Goal: Task Accomplishment & Management: Complete application form

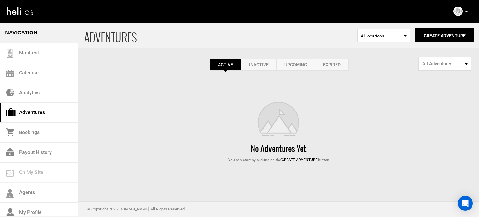
click at [359, 76] on div "ADVENTURES Select Location All locations Create Adventure Public Adventure This…" at bounding box center [239, 93] width 479 height 140
click at [445, 31] on button "Create Adventure" at bounding box center [444, 35] width 59 height 14
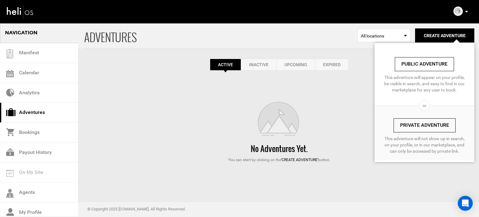
click at [414, 121] on link "Private Adventure" at bounding box center [424, 125] width 62 height 14
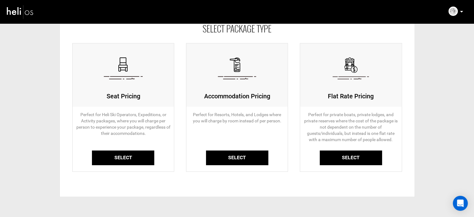
scroll to position [69, 0]
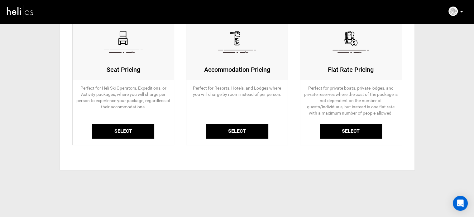
drag, startPoint x: 133, startPoint y: 122, endPoint x: 129, endPoint y: 129, distance: 7.5
click at [131, 127] on div "Perfect for Heli Ski Operators, Expeditions, or Activity packages, where you wi…" at bounding box center [124, 109] width 102 height 58
click at [129, 129] on link "Select" at bounding box center [123, 131] width 62 height 15
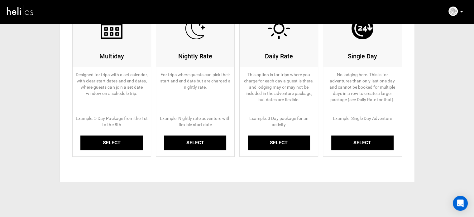
scroll to position [93, 0]
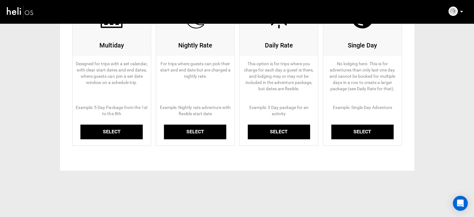
click at [125, 127] on link "Select" at bounding box center [111, 131] width 62 height 15
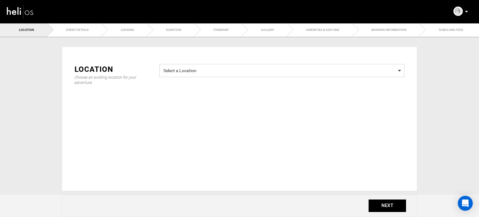
click at [205, 73] on span "Select a Location" at bounding box center [281, 70] width 237 height 8
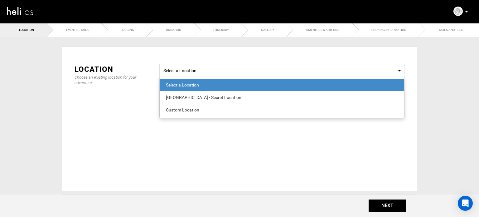
click at [160, 122] on div "Location Choose an existing location for your adventure. Select a Location Sele…" at bounding box center [239, 118] width 355 height 144
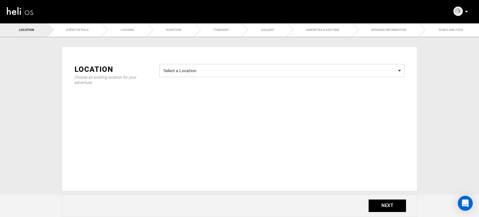
click at [184, 76] on span "Select a Location Select a Location" at bounding box center [281, 70] width 245 height 13
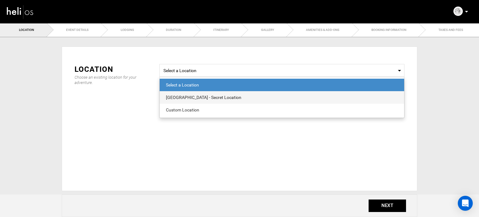
click at [187, 96] on div "[GEOGRAPHIC_DATA] - Secret Location" at bounding box center [282, 97] width 232 height 6
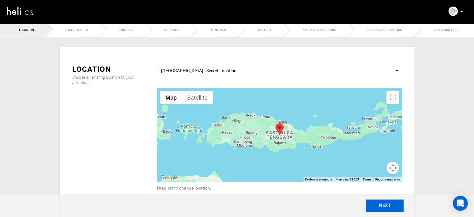
click at [375, 203] on button "NEXT" at bounding box center [384, 205] width 37 height 12
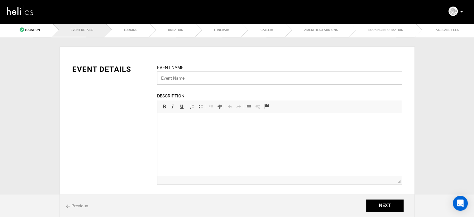
click at [198, 78] on input "text" at bounding box center [279, 77] width 245 height 13
click at [196, 77] on input "text" at bounding box center [279, 77] width 245 height 13
paste input "[GEOGRAPHIC_DATA]"
type input "[GEOGRAPHIC_DATA] - Secret spot"
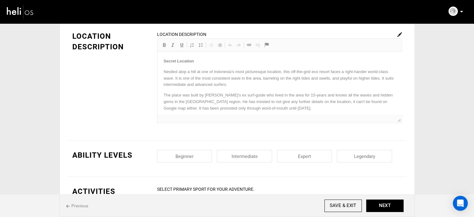
scroll to position [187, 0]
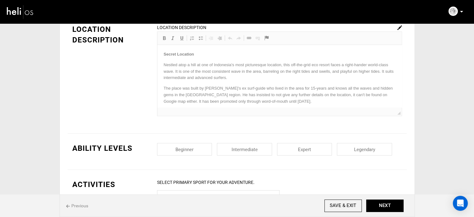
click at [206, 148] on input "checkbox" at bounding box center [184, 149] width 55 height 12
checkbox input "true"
drag, startPoint x: 238, startPoint y: 148, endPoint x: 295, endPoint y: 147, distance: 57.0
click at [239, 148] on input "checkbox" at bounding box center [244, 149] width 55 height 12
checkbox input "true"
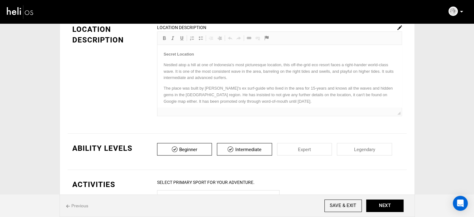
click at [308, 149] on input "checkbox" at bounding box center [304, 149] width 55 height 12
checkbox input "true"
click at [361, 148] on input "checkbox" at bounding box center [364, 149] width 55 height 12
checkbox input "true"
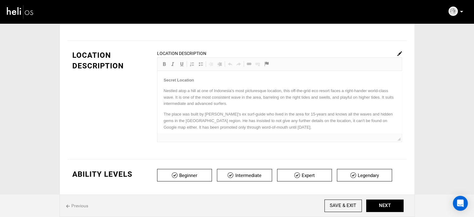
scroll to position [156, 0]
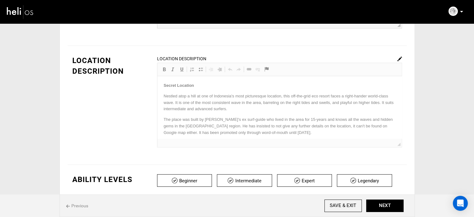
click at [399, 59] on img at bounding box center [399, 58] width 5 height 5
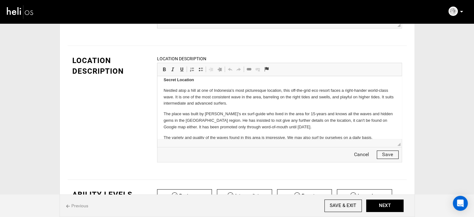
scroll to position [14, 0]
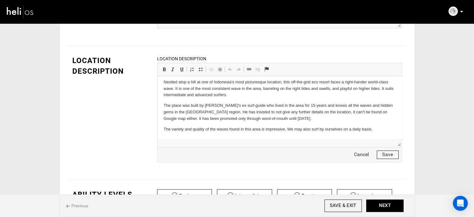
click at [389, 154] on button "Save" at bounding box center [388, 154] width 22 height 8
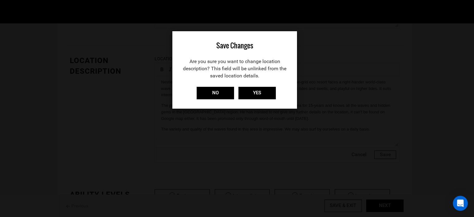
click at [263, 86] on div "Save Changes Are you sure you want to change location description? This field w…" at bounding box center [234, 69] width 125 height 77
click at [260, 93] on input "YES" at bounding box center [256, 93] width 37 height 12
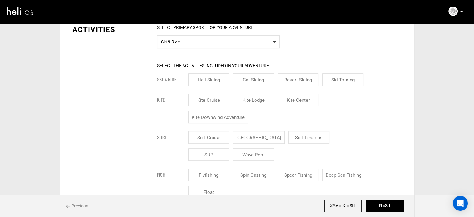
scroll to position [343, 0]
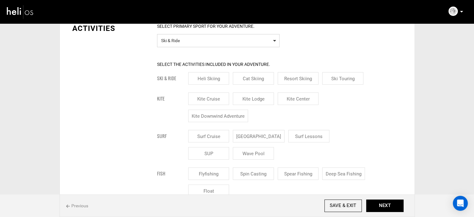
click at [219, 42] on span "Ski & Ride" at bounding box center [218, 40] width 114 height 8
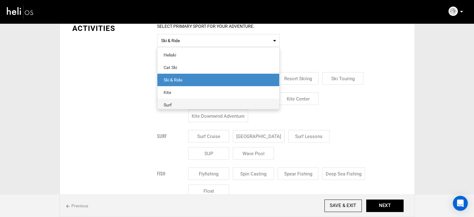
click at [177, 99] on span "Surf" at bounding box center [218, 104] width 122 height 12
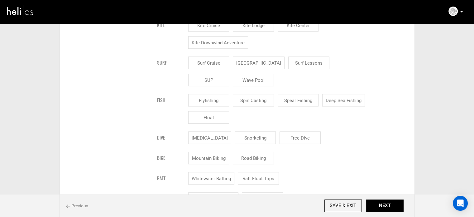
scroll to position [436, 0]
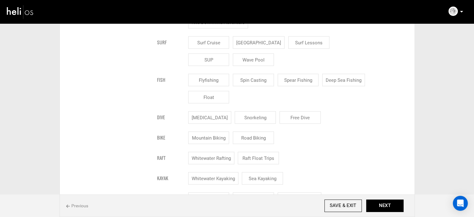
click at [288, 39] on input "Surf Lessons" at bounding box center [308, 42] width 41 height 12
checkbox input "true"
click at [272, 42] on input "[GEOGRAPHIC_DATA]" at bounding box center [259, 42] width 52 height 12
checkbox input "true"
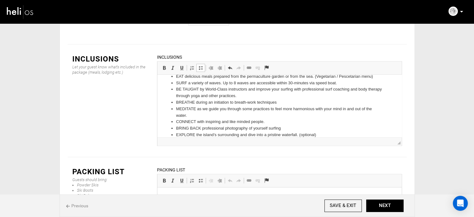
scroll to position [21, 0]
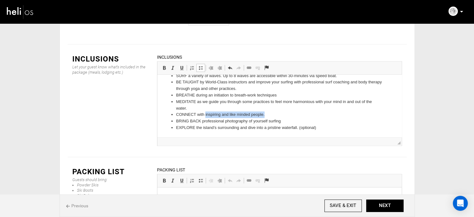
drag, startPoint x: 205, startPoint y: 113, endPoint x: 267, endPoint y: 113, distance: 62.3
click at [267, 113] on li "CONNECT with inspiring and like minded people." at bounding box center [279, 114] width 207 height 7
click at [273, 112] on li "CONNECT with inspiring and like minded people." at bounding box center [279, 114] width 207 height 7
click at [286, 122] on li "BRING BACK professional photography of yourself surfing" at bounding box center [279, 121] width 207 height 7
drag, startPoint x: 316, startPoint y: 126, endPoint x: 299, endPoint y: 128, distance: 17.2
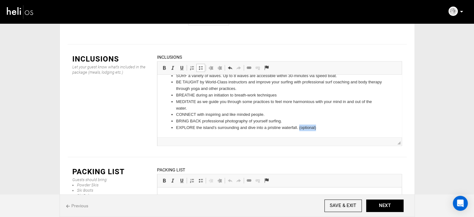
click at [299, 128] on li "EXPLORE the island’s surrounding and dive into a pristine waterfall. (optional)" at bounding box center [279, 127] width 207 height 7
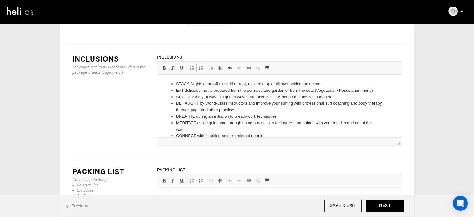
scroll to position [873, 0]
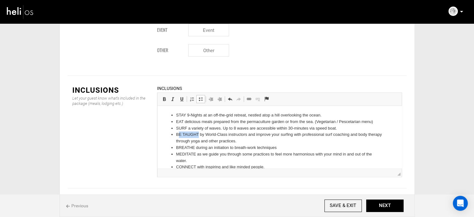
drag, startPoint x: 178, startPoint y: 134, endPoint x: 198, endPoint y: 133, distance: 20.0
click at [198, 133] on li "BE TAUGHT by World-Class instructors and improve your surfing with professional…" at bounding box center [279, 137] width 207 height 13
drag, startPoint x: 178, startPoint y: 123, endPoint x: 183, endPoint y: 123, distance: 4.7
click at [183, 123] on li "EAT delicious meals prepared from the permaculture garden or from the sea. (Veg…" at bounding box center [279, 121] width 207 height 7
drag, startPoint x: 178, startPoint y: 117, endPoint x: 185, endPoint y: 117, distance: 7.2
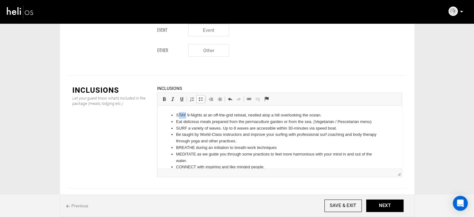
click at [185, 117] on li "STAY 9-Nights at an off-the-grid retreat, nestled atop a hill overlooking the o…" at bounding box center [279, 115] width 207 height 7
drag, startPoint x: 178, startPoint y: 128, endPoint x: 185, endPoint y: 128, distance: 7.2
click at [185, 128] on li "SURF a variety of waves. Up to 8 waves are accessible within 30-minutes via spe…" at bounding box center [279, 128] width 207 height 7
drag, startPoint x: 179, startPoint y: 148, endPoint x: 194, endPoint y: 146, distance: 14.7
click at [194, 146] on li "BREATHE during an initiation to breath-work techniques" at bounding box center [279, 147] width 207 height 7
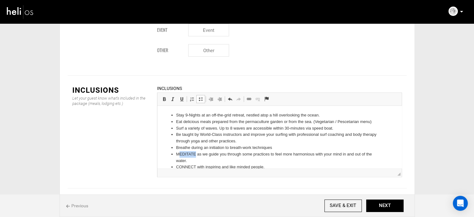
drag, startPoint x: 179, startPoint y: 154, endPoint x: 194, endPoint y: 154, distance: 15.9
click at [194, 154] on li "MEDITATE as we guide you through some practices to feel more harmonious with yo…" at bounding box center [279, 157] width 207 height 13
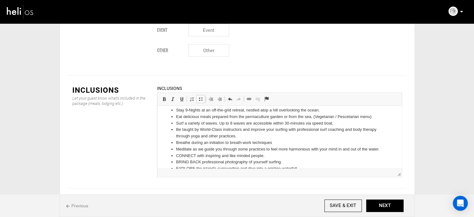
scroll to position [21, 0]
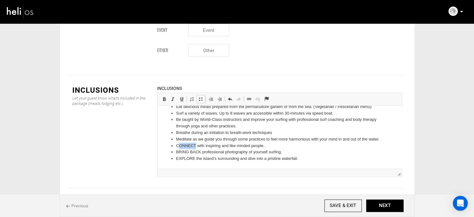
drag, startPoint x: 179, startPoint y: 148, endPoint x: 195, endPoint y: 147, distance: 15.9
click at [195, 147] on li "CONNECT with inspiring and like minded people." at bounding box center [279, 145] width 207 height 7
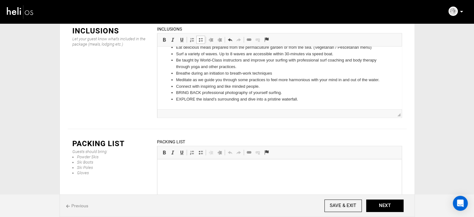
scroll to position [935, 0]
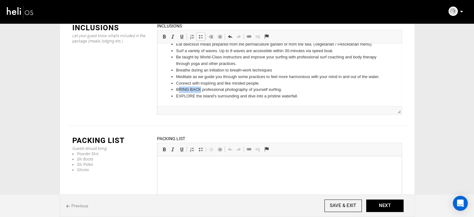
drag, startPoint x: 178, startPoint y: 90, endPoint x: 200, endPoint y: 88, distance: 21.6
click at [200, 88] on li "BRING BACK professional photography of yourself surfing." at bounding box center [279, 89] width 207 height 7
drag, startPoint x: 179, startPoint y: 96, endPoint x: 194, endPoint y: 96, distance: 15.3
click at [194, 96] on li "EXPLORE the island’s surrounding and dive into a pristine waterfall." at bounding box center [279, 96] width 207 height 7
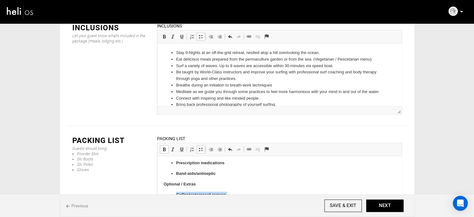
scroll to position [426, 0]
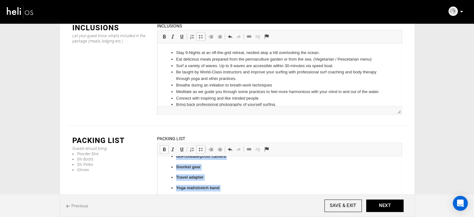
drag, startPoint x: 174, startPoint y: 195, endPoint x: 237, endPoint y: 208, distance: 63.9
click at [237, 208] on ul "GoPro/waterproof camera Snorkel gear Travel adapter Yoga mat/stretch band Bug s…" at bounding box center [279, 182] width 232 height 59
click at [163, 146] on span at bounding box center [164, 148] width 5 height 5
click at [201, 146] on span at bounding box center [200, 148] width 5 height 5
drag, startPoint x: 201, startPoint y: 115, endPoint x: 41, endPoint y: 9, distance: 191.9
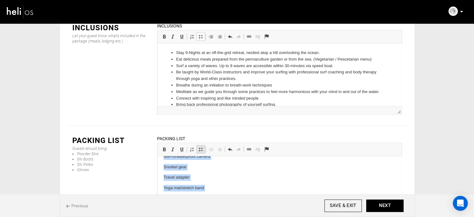
click at [201, 146] on span at bounding box center [200, 148] width 5 height 5
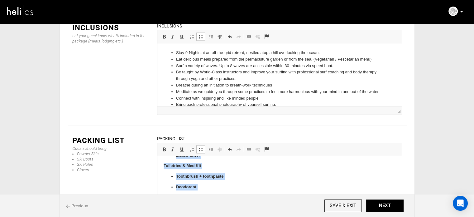
scroll to position [325, 0]
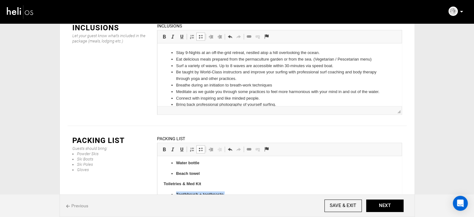
drag, startPoint x: 219, startPoint y: 186, endPoint x: 172, endPoint y: 193, distance: 47.8
click at [172, 193] on ul "Toothbrush + toothpaste Deodorant Shampoo + conditioner Prescription medication…" at bounding box center [279, 215] width 232 height 49
click at [162, 145] on span "Basic Styles Bold Keyboard shortcut Ctrl+B Italic Keyboard shortcut Ctrl+I Unde…" at bounding box center [174, 150] width 28 height 10
click at [163, 146] on span at bounding box center [164, 148] width 5 height 5
click at [200, 146] on span at bounding box center [200, 148] width 5 height 5
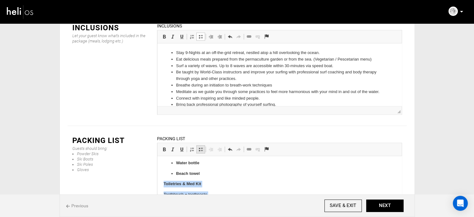
click at [200, 146] on span at bounding box center [200, 148] width 5 height 5
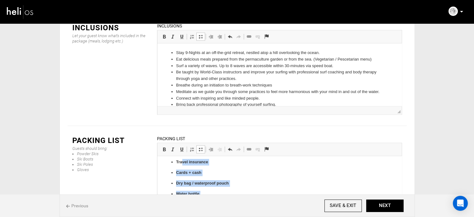
scroll to position [277, 0]
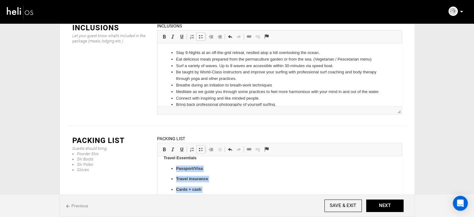
drag, startPoint x: 202, startPoint y: 173, endPoint x: 170, endPoint y: 169, distance: 32.0
click at [170, 169] on ul "Passport/Visa Travel insurance Cards + cash Dry bag / waterproof pouch Water bo…" at bounding box center [279, 194] width 232 height 59
click at [164, 146] on span at bounding box center [164, 148] width 5 height 5
click at [198, 146] on span at bounding box center [200, 148] width 5 height 5
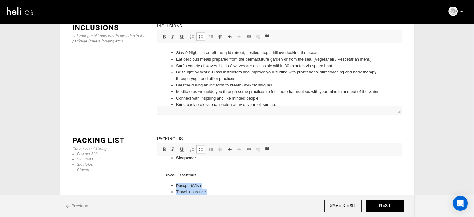
scroll to position [246, 0]
click at [190, 179] on p "Sleepwear" at bounding box center [279, 175] width 207 height 13
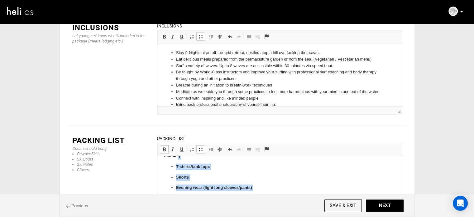
scroll to position [162, 0]
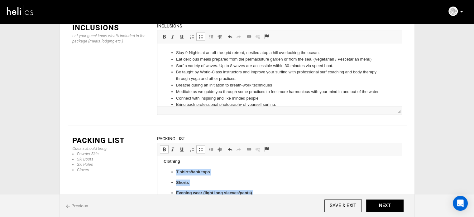
drag, startPoint x: 199, startPoint y: 171, endPoint x: 173, endPoint y: 171, distance: 26.2
click at [173, 171] on ul "T-shirts/tank tops Shorts Evening wear (light long sleeves/pants) Light jacket/…" at bounding box center [279, 214] width 232 height 91
click at [162, 146] on span at bounding box center [164, 148] width 5 height 5
click at [199, 146] on span at bounding box center [200, 148] width 5 height 5
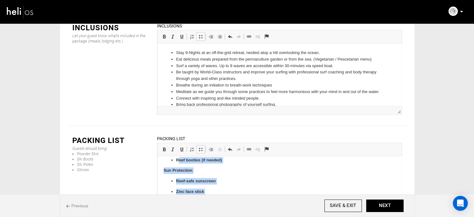
scroll to position [79, 0]
drag, startPoint x: 216, startPoint y: 181, endPoint x: 174, endPoint y: 177, distance: 42.8
click at [164, 146] on span at bounding box center [164, 148] width 5 height 5
click at [201, 146] on span at bounding box center [200, 148] width 5 height 5
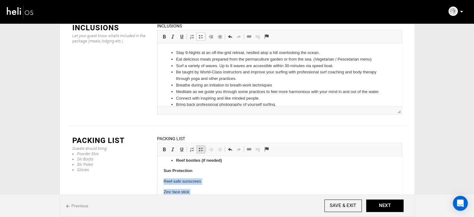
click at [201, 146] on span at bounding box center [200, 148] width 5 height 5
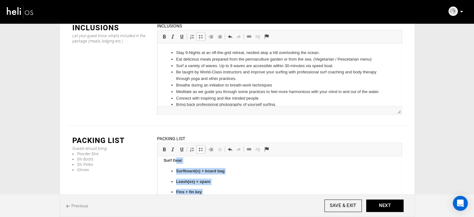
scroll to position [0, 0]
drag, startPoint x: 226, startPoint y: 160, endPoint x: 171, endPoint y: 175, distance: 56.3
click at [171, 175] on ul "Surfboard(s) + board bag Leash(es) + spare Fins + fin key Wax (temp-specific) R…" at bounding box center [279, 208] width 232 height 70
click at [165, 145] on span "Basic Styles Bold Keyboard shortcut Ctrl+B Italic Keyboard shortcut Ctrl+I Unde…" at bounding box center [174, 150] width 28 height 10
click at [164, 146] on span at bounding box center [164, 148] width 5 height 5
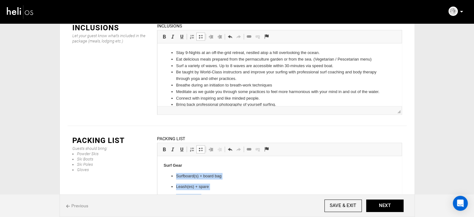
click at [200, 146] on span at bounding box center [200, 148] width 5 height 5
click at [196, 163] on p "Surf Gear" at bounding box center [279, 165] width 232 height 7
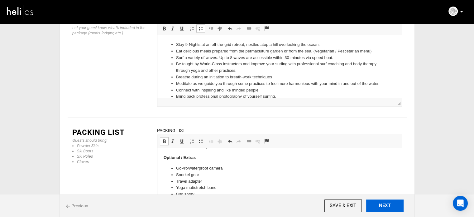
click at [373, 200] on button "NEXT" at bounding box center [384, 205] width 37 height 12
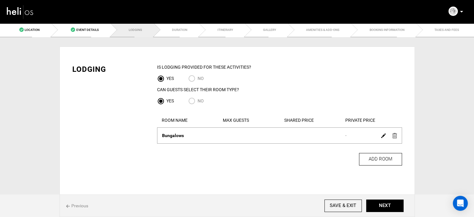
click at [71, 22] on div at bounding box center [83, 11] width 154 height 22
click at [72, 27] on span at bounding box center [73, 29] width 4 height 4
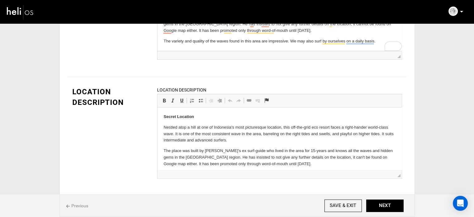
click at [164, 121] on body "Secret Location Nestled atop a hill at one of Indonesia's most picturesque loca…" at bounding box center [279, 145] width 232 height 64
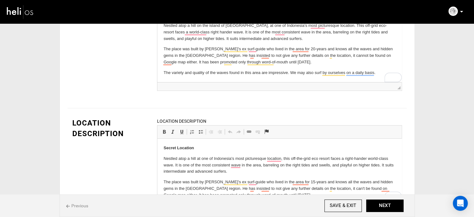
scroll to position [4, 0]
click at [380, 70] on p "The variety and quality of the waves found in this area are impressive. We may …" at bounding box center [279, 72] width 232 height 7
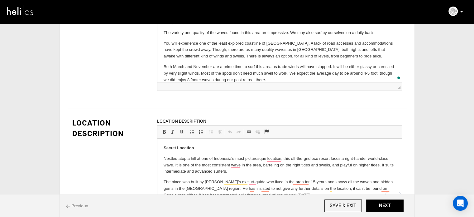
scroll to position [43, 0]
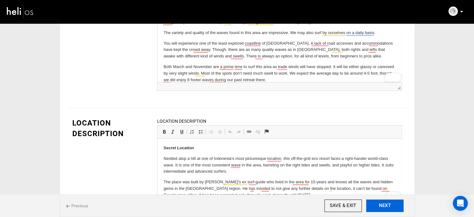
click at [391, 211] on button "NEXT" at bounding box center [384, 205] width 37 height 12
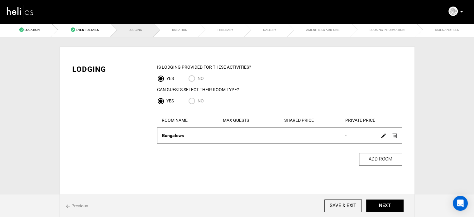
click at [381, 134] on img at bounding box center [383, 135] width 5 height 5
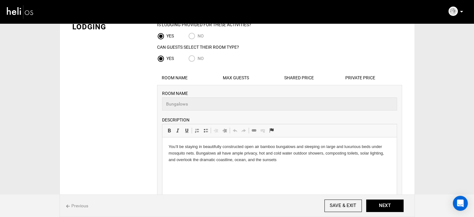
scroll to position [125, 0]
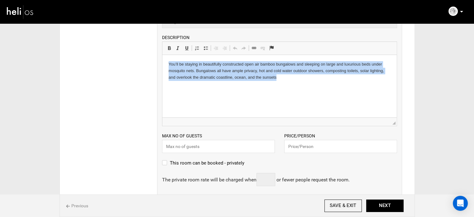
drag, startPoint x: 278, startPoint y: 79, endPoint x: 152, endPoint y: 64, distance: 126.7
click at [162, 64] on html "You’ll be staying in beautifully constructed open air bamboo bungalows and slee…" at bounding box center [279, 71] width 234 height 32
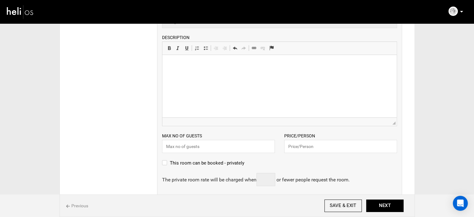
scroll to position [2, 0]
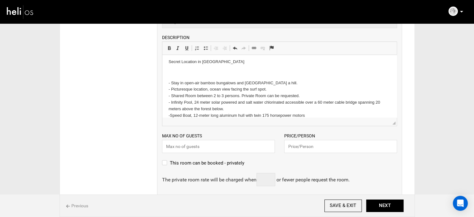
click at [191, 70] on p at bounding box center [279, 72] width 222 height 7
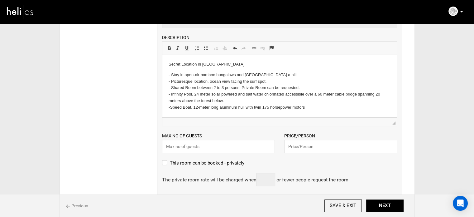
scroll to position [0, 0]
click at [171, 74] on p "- Stay in open-air bamboo bungalows and [GEOGRAPHIC_DATA] a hill. - Picturesque…" at bounding box center [279, 91] width 222 height 39
click at [171, 81] on p "Stay in open-air bamboo bungalows and [GEOGRAPHIC_DATA] a hill. - Picturesque l…" at bounding box center [279, 91] width 222 height 39
click at [171, 89] on p "Stay in open-air bamboo bungalows and [GEOGRAPHIC_DATA] a hill. Picturesque loc…" at bounding box center [279, 91] width 222 height 39
click at [171, 95] on p "Stay in open-air bamboo bungalows and [GEOGRAPHIC_DATA] a hill. Picturesque loc…" at bounding box center [279, 91] width 222 height 39
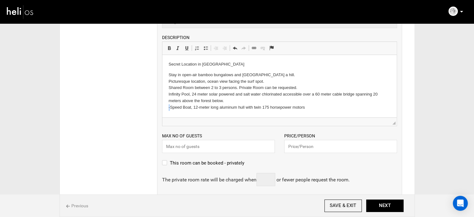
drag, startPoint x: 170, startPoint y: 106, endPoint x: 165, endPoint y: 105, distance: 4.7
click at [165, 105] on html "Secret Location in [GEOGRAPHIC_DATA] Stay in open-air bamboo bungalows and [GEO…" at bounding box center [279, 86] width 234 height 62
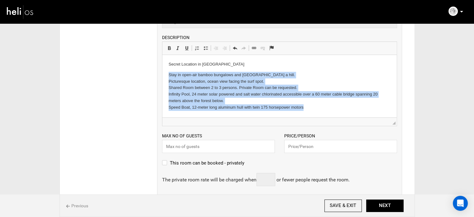
drag, startPoint x: 306, startPoint y: 109, endPoint x: 167, endPoint y: 78, distance: 142.4
click at [167, 78] on html "Secret Location in [GEOGRAPHIC_DATA] Stay in open-air bamboo bungalows and [GEO…" at bounding box center [279, 86] width 234 height 62
click at [203, 48] on span at bounding box center [205, 47] width 5 height 5
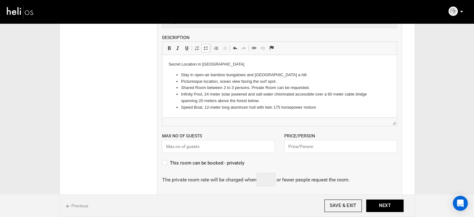
click at [323, 107] on li "Speed Boat, 12-meter long aluminum hull with twin 175 horsepower motors" at bounding box center [279, 107] width 197 height 7
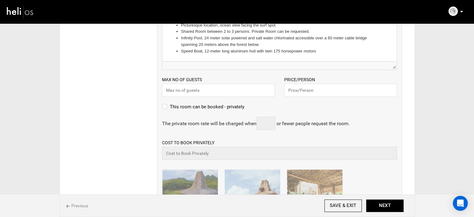
scroll to position [187, 0]
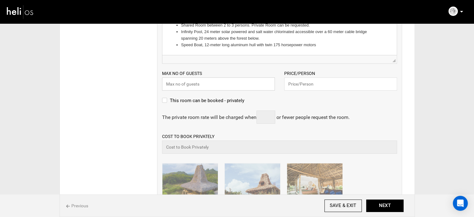
click at [226, 88] on input "text" at bounding box center [218, 83] width 113 height 13
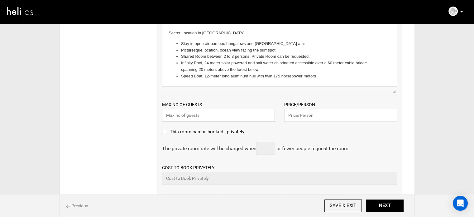
click at [212, 113] on input "text" at bounding box center [218, 114] width 113 height 13
type input "2"
click at [313, 116] on input "text" at bounding box center [340, 114] width 113 height 13
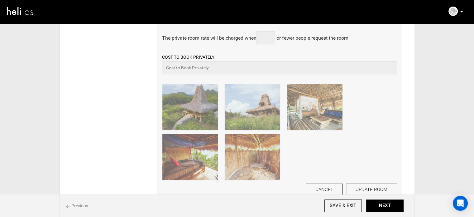
scroll to position [312, 0]
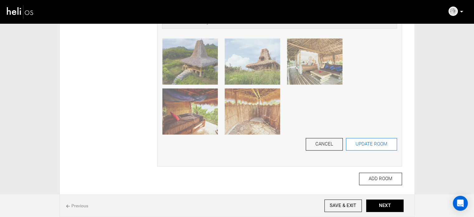
type input "4590"
click at [364, 146] on button "UPDATE ROOM" at bounding box center [371, 144] width 51 height 12
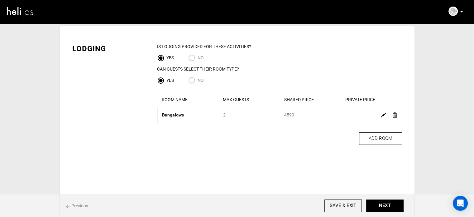
scroll to position [21, 0]
click at [376, 205] on button "NEXT" at bounding box center [384, 205] width 37 height 12
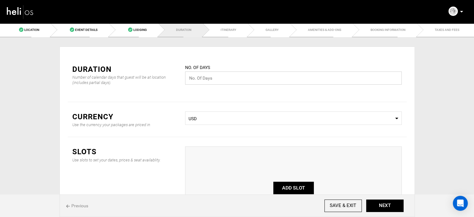
click at [208, 75] on input "text" at bounding box center [293, 77] width 217 height 13
type input "8"
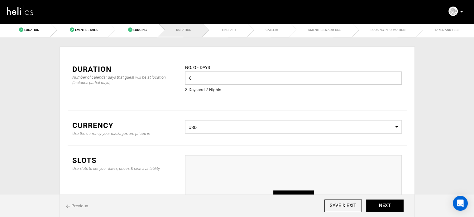
click at [198, 79] on input "8" at bounding box center [293, 77] width 217 height 13
click at [74, 34] on link "Event Details" at bounding box center [80, 30] width 58 height 14
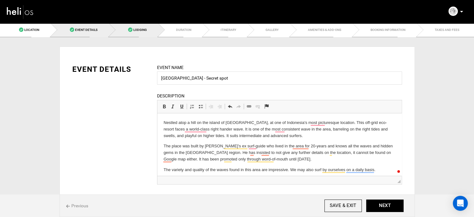
click at [141, 33] on link "Lodging" at bounding box center [133, 30] width 49 height 14
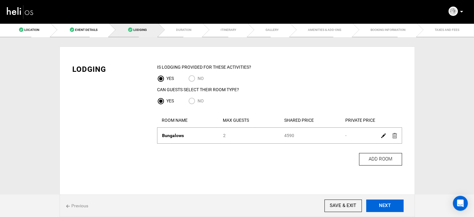
click at [387, 201] on button "NEXT" at bounding box center [384, 205] width 37 height 12
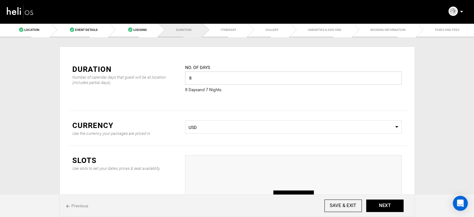
click at [192, 72] on input "8" at bounding box center [293, 77] width 217 height 13
type input "10"
click at [197, 94] on div "No. of days 10 Please enter a valid value. 10 Day s and 9 Night s ." at bounding box center [293, 82] width 226 height 37
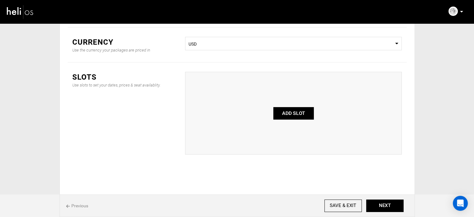
scroll to position [52, 0]
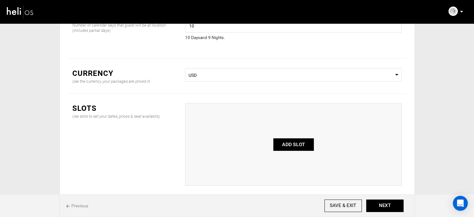
click at [289, 140] on button "ADD SLOT" at bounding box center [293, 144] width 41 height 12
type input "0"
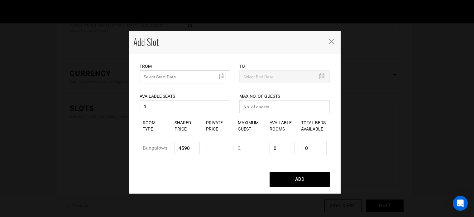
click at [162, 76] on input "text" at bounding box center [185, 76] width 90 height 13
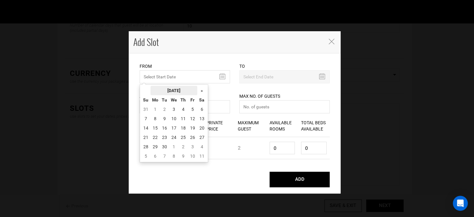
click at [164, 87] on th "[DATE]" at bounding box center [174, 90] width 47 height 9
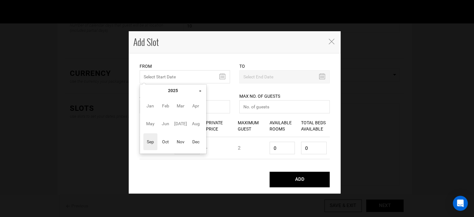
click at [208, 91] on div "Available Seats 0 Available seats should be greater than 0. Available Seats sho…" at bounding box center [185, 98] width 90 height 31
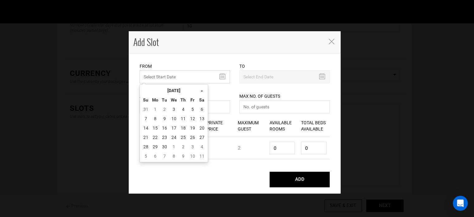
click at [180, 81] on input "MINIMUM NUMBER OF NIGHTS" at bounding box center [185, 76] width 90 height 13
click at [177, 93] on th "[DATE]" at bounding box center [174, 90] width 47 height 9
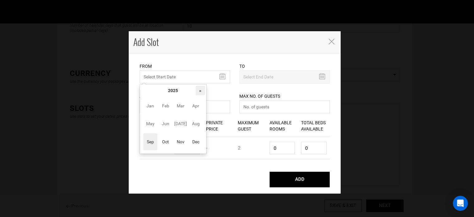
click at [197, 92] on th "»" at bounding box center [200, 90] width 9 height 9
click at [332, 39] on icon "Close" at bounding box center [332, 42] width 6 height 6
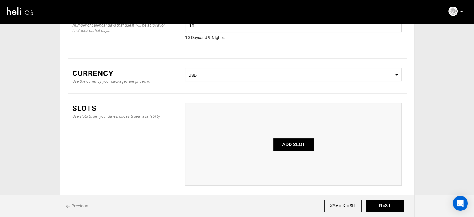
drag, startPoint x: 208, startPoint y: 29, endPoint x: 189, endPoint y: 27, distance: 19.7
click at [189, 27] on input "10" at bounding box center [293, 25] width 217 height 13
drag, startPoint x: 192, startPoint y: 28, endPoint x: 187, endPoint y: 26, distance: 5.2
click at [187, 26] on input "7" at bounding box center [293, 25] width 217 height 13
type input "9"
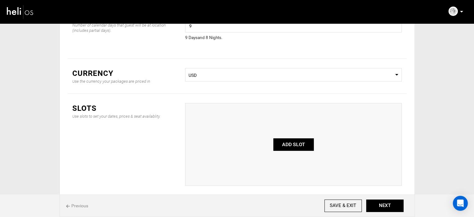
click at [302, 144] on button "ADD SLOT" at bounding box center [293, 144] width 41 height 12
type input "0"
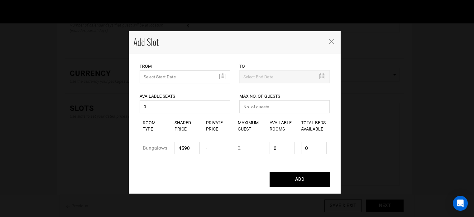
click at [176, 69] on div "From Please select start date. Start date already exists, please select differe…" at bounding box center [185, 73] width 90 height 21
click at [175, 77] on input "MINIMUM NUMBER OF NIGHTS" at bounding box center [185, 76] width 90 height 13
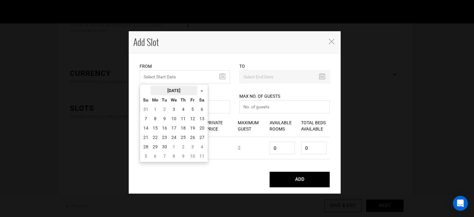
click at [179, 89] on th "[DATE]" at bounding box center [174, 90] width 47 height 9
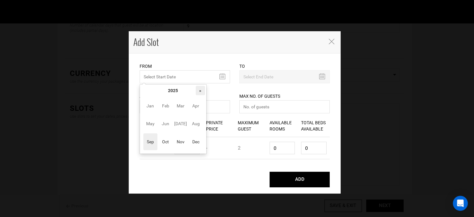
click at [196, 89] on th "»" at bounding box center [200, 90] width 9 height 9
click at [183, 109] on span "Mar" at bounding box center [181, 105] width 14 height 17
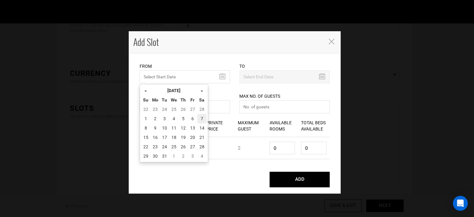
click at [199, 120] on td "7" at bounding box center [201, 118] width 9 height 9
type input "[DATE]"
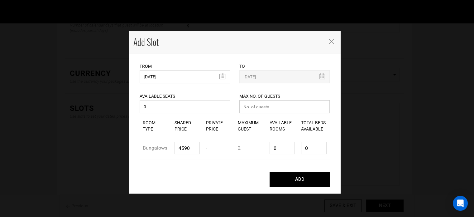
click at [259, 107] on input "number" at bounding box center [284, 106] width 90 height 13
type input "0"
drag, startPoint x: 289, startPoint y: 147, endPoint x: 266, endPoint y: 149, distance: 23.2
click at [264, 150] on div "Room Type Bungalows Shared Price 4590 Private Price - Maximum Guest 2 Available…" at bounding box center [235, 148] width 190 height 22
type input "1"
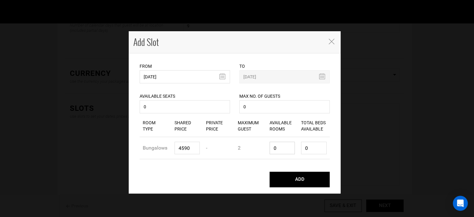
type input "2"
type input "1"
drag, startPoint x: 314, startPoint y: 145, endPoint x: 295, endPoint y: 153, distance: 20.5
click at [298, 150] on div "Room Type Bungalows Shared Price 4590 Private Price - Maximum Guest 2 Available…" at bounding box center [235, 148] width 190 height 22
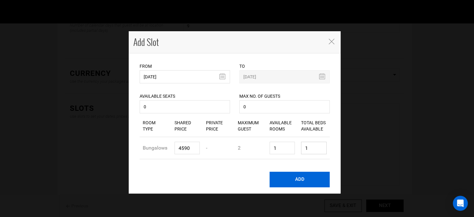
type input "1"
click at [293, 178] on button "ADD" at bounding box center [300, 179] width 60 height 16
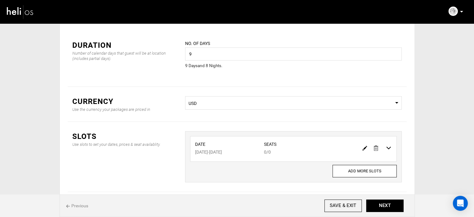
scroll to position [0, 0]
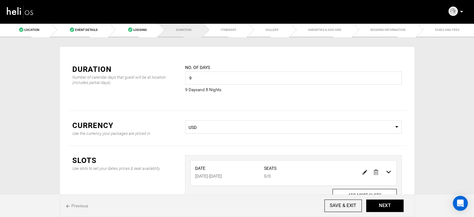
click at [81, 37] on div "Location Choose an existing location for your adventure. Select a Location [GEO…" at bounding box center [237, 142] width 355 height 210
drag, startPoint x: 84, startPoint y: 34, endPoint x: 103, endPoint y: 36, distance: 18.8
click at [84, 34] on link "Event Details" at bounding box center [80, 30] width 58 height 14
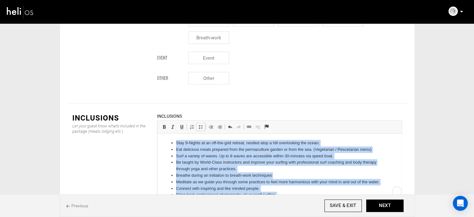
drag, startPoint x: 308, startPoint y: 188, endPoint x: 165, endPoint y: 119, distance: 158.2
click at [165, 133] on html "Stay 9-Nights at an off-the-grid retreat, nestled atop a hill overlooking the o…" at bounding box center [279, 171] width 244 height 77
copy ul "Stay 9-Nights at an off-the-grid retreat, nestled atop a hill overlooking the o…"
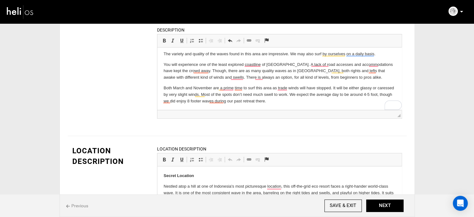
scroll to position [50, 0]
click at [299, 103] on p "Both March and November are a prime time to surf this area as trade winds will …" at bounding box center [279, 93] width 232 height 19
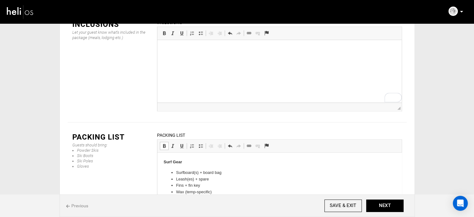
scroll to position [907, 0]
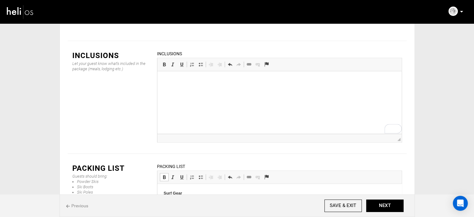
click at [185, 90] on html at bounding box center [279, 80] width 244 height 19
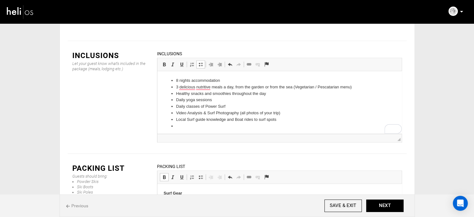
click at [199, 60] on link "Insert/Remove Bulleted List" at bounding box center [200, 64] width 9 height 8
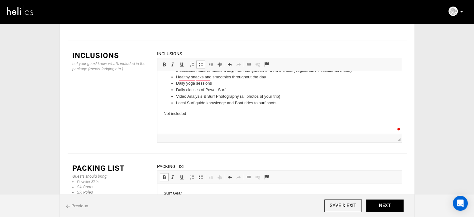
scroll to position [41, 0]
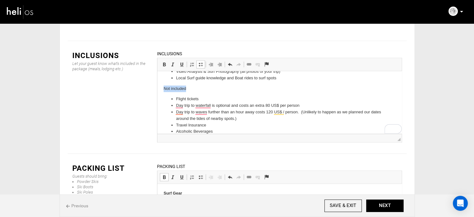
drag, startPoint x: 188, startPoint y: 88, endPoint x: 158, endPoint y: 88, distance: 29.9
click at [158, 88] on html "8 nights accommodation 3 delicious nutritive meals a day, from the garden or fr…" at bounding box center [279, 85] width 244 height 111
click at [163, 62] on span at bounding box center [164, 64] width 5 height 5
click p "Not included"
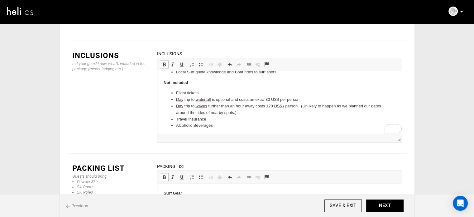
scroll to position [49, 0]
click at [227, 123] on li "Alcoholic Beverages" at bounding box center [279, 124] width 207 height 7
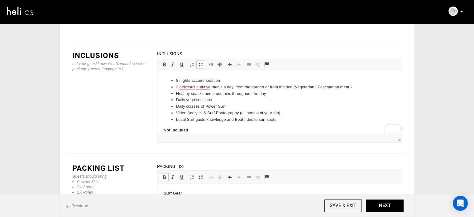
scroll to position [0, 0]
click at [280, 118] on li "Local Surf guide knowledge and Boat rides to surf spots" at bounding box center [279, 119] width 207 height 7
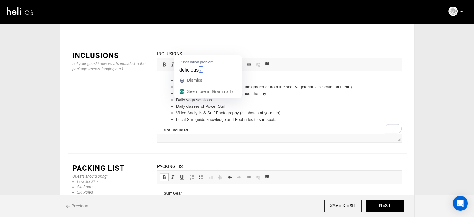
click at [195, 88] on li "3 delicious nutritive meals a day, from the garden or from the sea (Vegetarian …" at bounding box center [279, 87] width 207 height 7
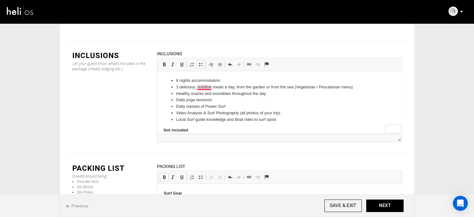
click at [211, 87] on li "3 delicious, nutritive meals a day, from the garden or from the sea (Vegetarian…" at bounding box center [279, 87] width 207 height 7
click at [232, 106] on li "Daily classes of Power Surf" at bounding box center [279, 106] width 207 height 7
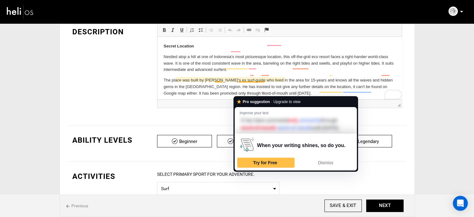
scroll to position [14, 0]
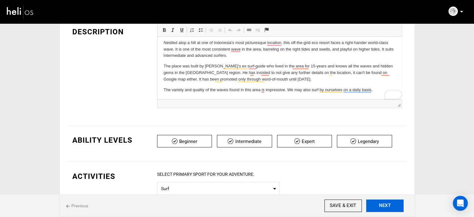
click at [383, 204] on button "NEXT" at bounding box center [384, 205] width 37 height 12
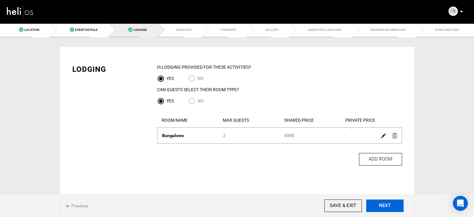
click at [383, 204] on button "NEXT" at bounding box center [384, 205] width 37 height 12
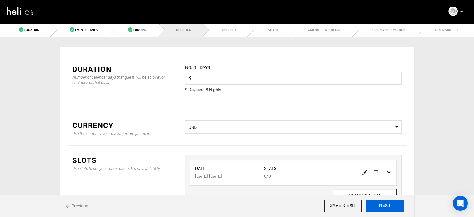
click at [383, 204] on button "NEXT" at bounding box center [384, 205] width 37 height 12
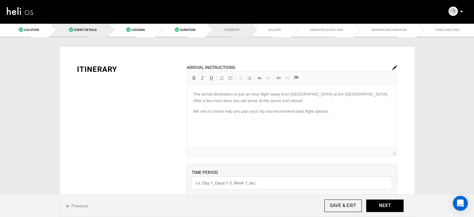
click at [73, 32] on link "Event Details" at bounding box center [79, 30] width 58 height 14
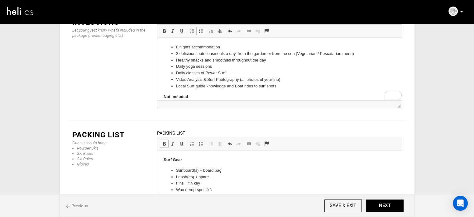
scroll to position [943, 0]
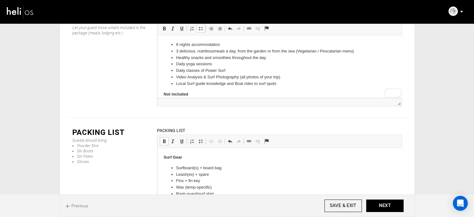
click at [173, 160] on p "Surf Gear" at bounding box center [279, 157] width 232 height 7
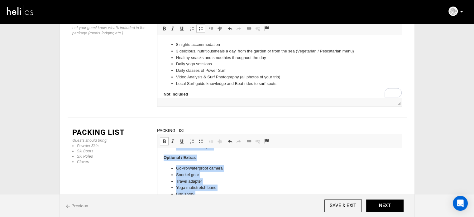
scroll to position [286, 0]
drag, startPoint x: 164, startPoint y: 156, endPoint x: 294, endPoint y: 215, distance: 143.1
click at [294, 210] on html "Surf Gear Surfboard(s) + board bag Leash(es) + spare Fins + fin key Wax (temp-s…" at bounding box center [279, 35] width 244 height 349
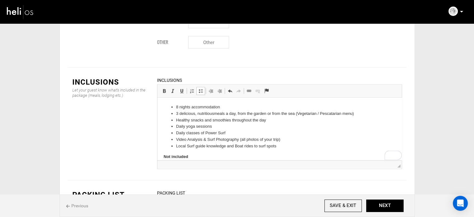
scroll to position [943, 0]
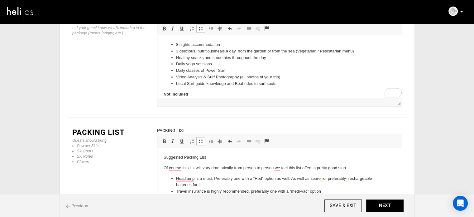
click at [175, 155] on p "Suggested Packing List" at bounding box center [279, 157] width 232 height 7
click at [164, 138] on span at bounding box center [164, 140] width 5 height 5
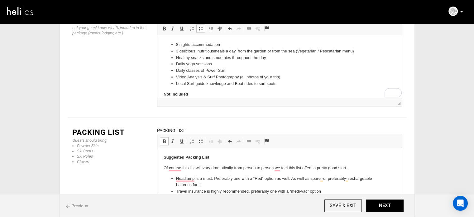
click at [215, 155] on p "Suggested Packing List" at bounding box center [279, 157] width 232 height 7
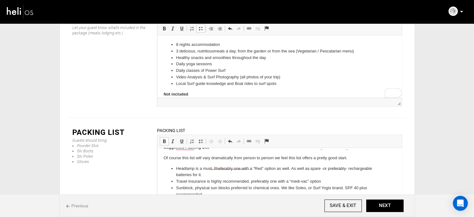
scroll to position [0, 0]
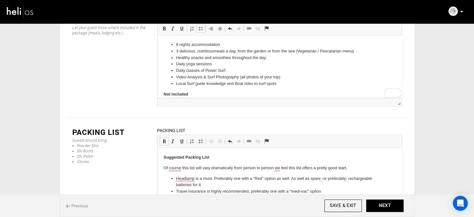
click at [218, 165] on p "Of course this list will vary dramatically from person to person we feel this l…" at bounding box center [279, 168] width 232 height 7
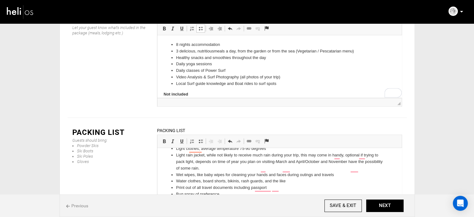
scroll to position [289, 0]
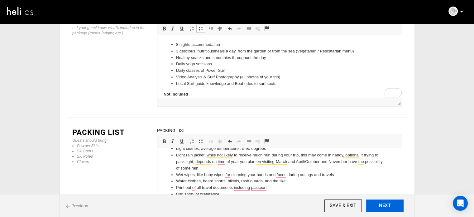
click at [386, 205] on button "NEXT" at bounding box center [384, 205] width 37 height 12
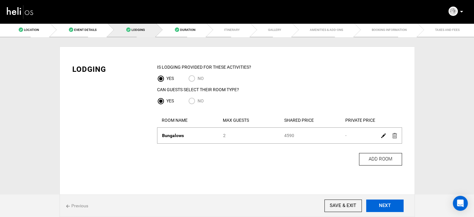
click at [386, 205] on button "NEXT" at bounding box center [384, 205] width 37 height 12
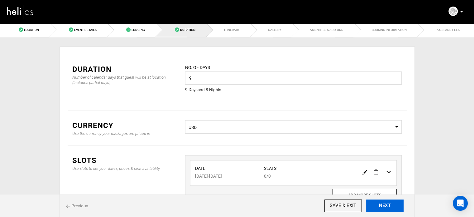
click at [386, 205] on button "NEXT" at bounding box center [384, 205] width 37 height 12
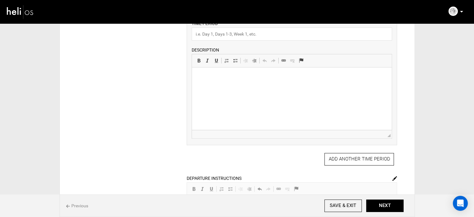
scroll to position [172, 0]
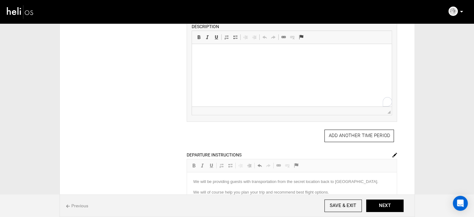
click at [255, 63] on html at bounding box center [292, 53] width 200 height 19
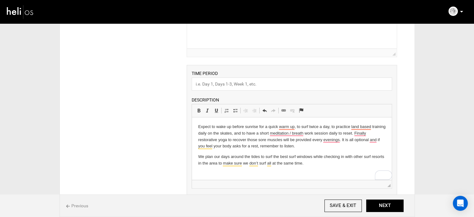
scroll to position [79, 0]
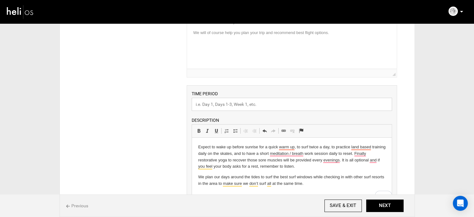
click at [231, 102] on input "text" at bounding box center [292, 104] width 200 height 13
drag, startPoint x: 211, startPoint y: 103, endPoint x: 269, endPoint y: 104, distance: 57.7
click at [269, 104] on input "Itinerary at a Glance" at bounding box center [292, 104] width 200 height 13
type input "Itinerary"
click at [160, 115] on div "ITINERARY ARRIVAL INSTRUCTIONS Rich Text Editor, editor15 Editor toolbars Basic…" at bounding box center [237, 197] width 339 height 442
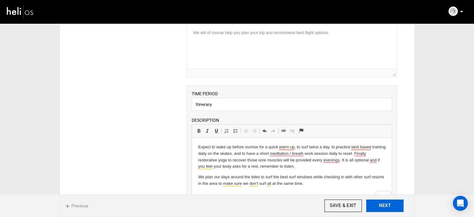
click at [374, 204] on button "NEXT" at bounding box center [384, 205] width 37 height 12
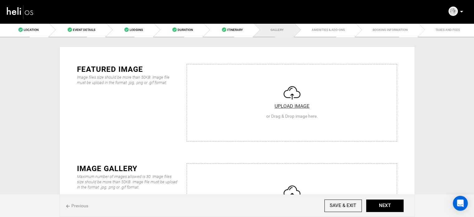
click at [251, 170] on input "file" at bounding box center [292, 200] width 210 height 75
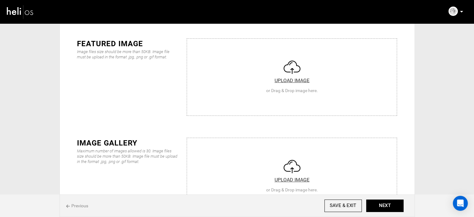
scroll to position [62, 0]
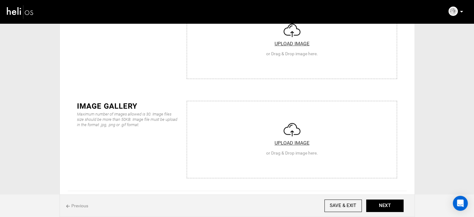
click at [260, 140] on input "file" at bounding box center [292, 138] width 210 height 75
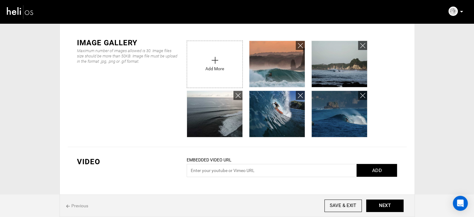
scroll to position [125, 0]
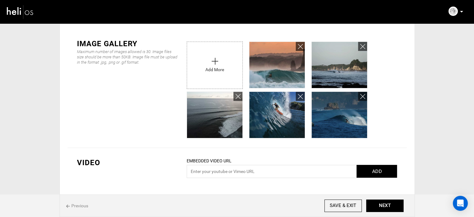
click at [223, 74] on input "file" at bounding box center [214, 64] width 55 height 44
type input "C:\fakepath\Screenshot [DATE] 084010.png"
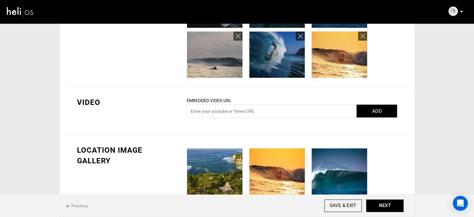
scroll to position [249, 0]
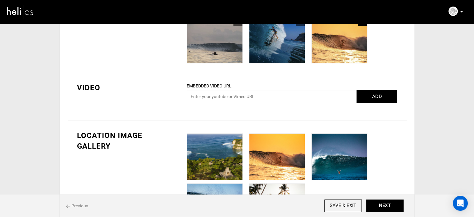
click at [364, 24] on icon at bounding box center [362, 21] width 5 height 7
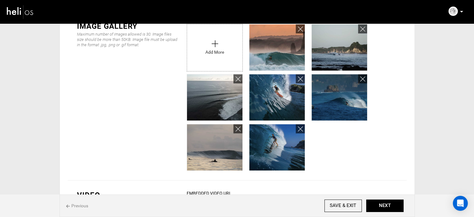
scroll to position [125, 0]
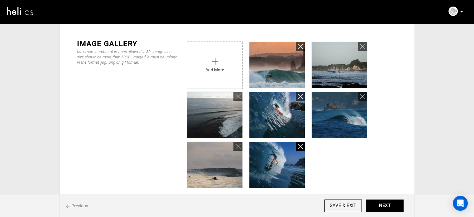
click at [302, 147] on icon at bounding box center [300, 146] width 5 height 7
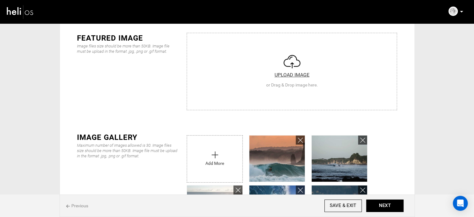
scroll to position [31, 0]
click at [229, 50] on input "file" at bounding box center [292, 70] width 210 height 75
type input "C:\fakepath\Screenshot [DATE] 084010.png"
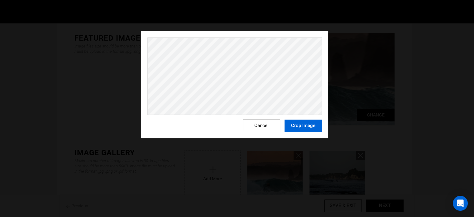
click at [302, 128] on button "Crop Image" at bounding box center [303, 125] width 37 height 12
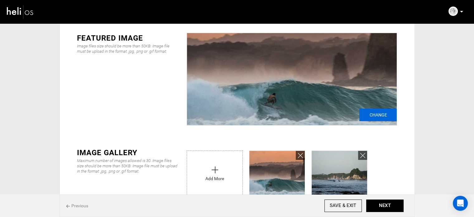
click at [377, 113] on input "Change" at bounding box center [377, 114] width 37 height 12
type input "C:\fakepath\Screenshot 2025-09-03 083904.png"
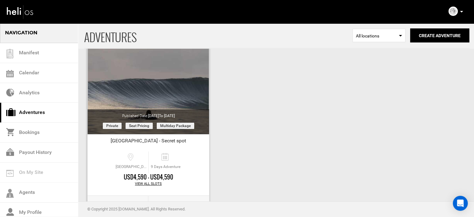
scroll to position [77, 0]
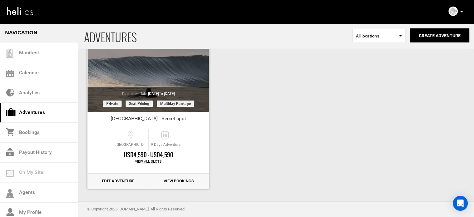
click at [116, 185] on link "Edit Adventure" at bounding box center [118, 180] width 61 height 15
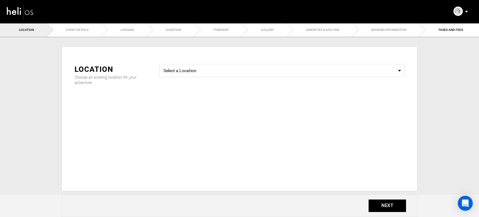
type input "[GEOGRAPHIC_DATA] - Secret spot"
checkbox input "true"
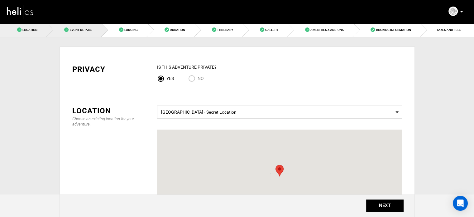
click at [73, 28] on span "Event Details" at bounding box center [80, 29] width 22 height 3
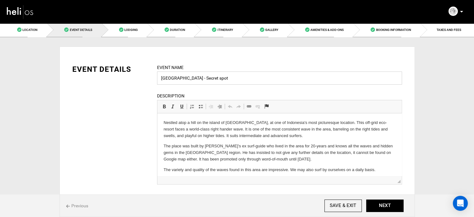
click at [160, 79] on input "[GEOGRAPHIC_DATA] - Secret spot" at bounding box center [279, 77] width 245 height 13
type input "Surf at Nusa Tenggara Timor - Secret spot"
click at [348, 205] on input "SAVE & EXIT" at bounding box center [342, 205] width 37 height 12
